Goal: Task Accomplishment & Management: Manage account settings

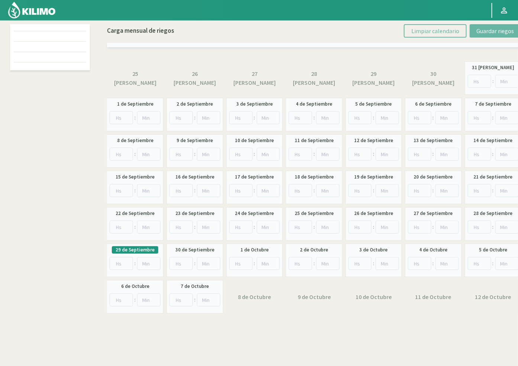
click at [51, 65] on div at bounding box center [50, 47] width 72 height 42
click at [41, 8] on img at bounding box center [31, 10] width 49 height 18
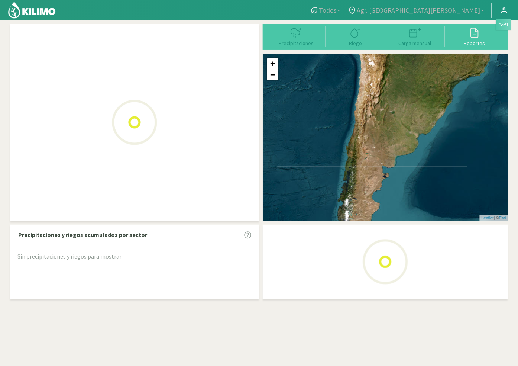
click at [500, 10] on icon at bounding box center [504, 10] width 9 height 9
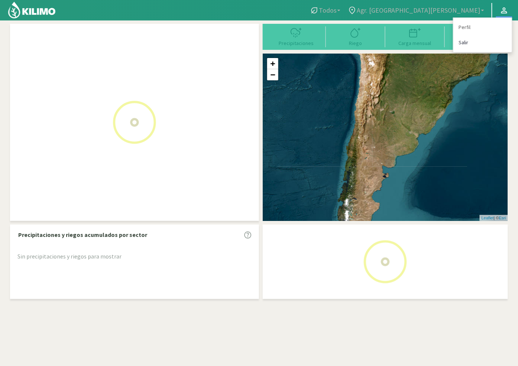
click at [468, 41] on link "Salir" at bounding box center [482, 42] width 59 height 15
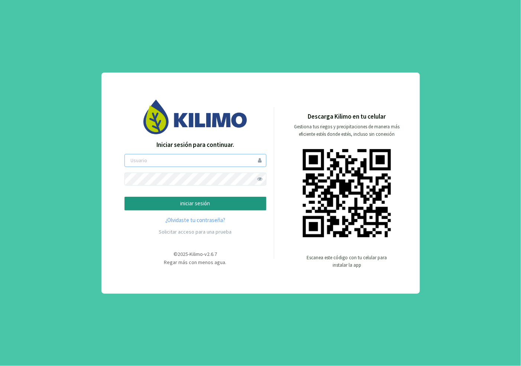
type input "dvilches"
click at [177, 205] on p "iniciar sesión" at bounding box center [195, 203] width 129 height 9
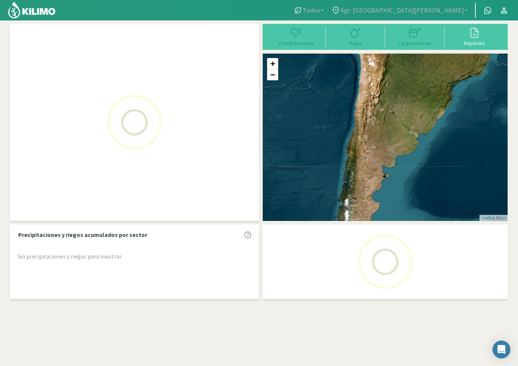
click at [40, 11] on img at bounding box center [31, 10] width 49 height 18
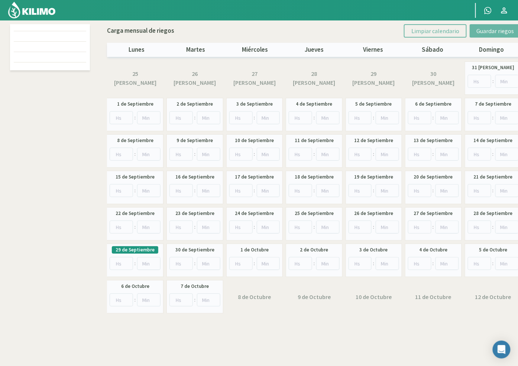
click at [94, 85] on div "Carga mensual de riegos Limpiar calendario Guardar riegos lunes martes miércole…" at bounding box center [259, 170] width 502 height 293
